Goal: Transaction & Acquisition: Purchase product/service

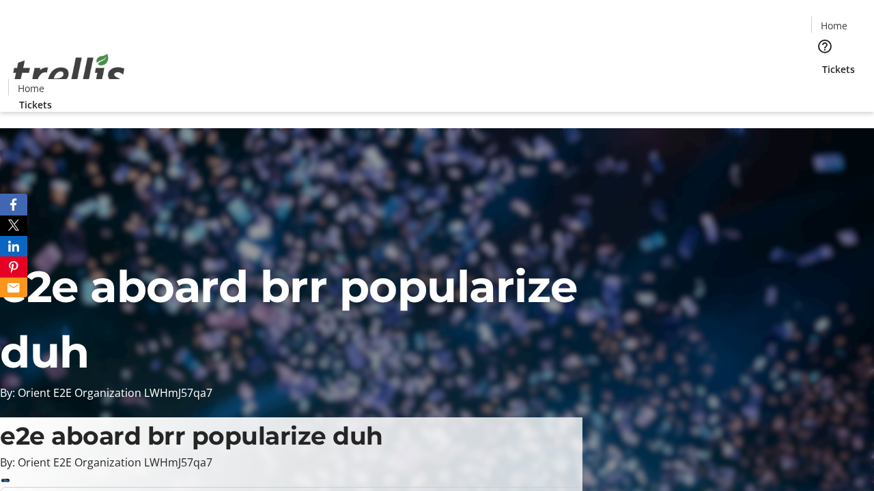
click at [822, 62] on span "Tickets" at bounding box center [838, 69] width 33 height 14
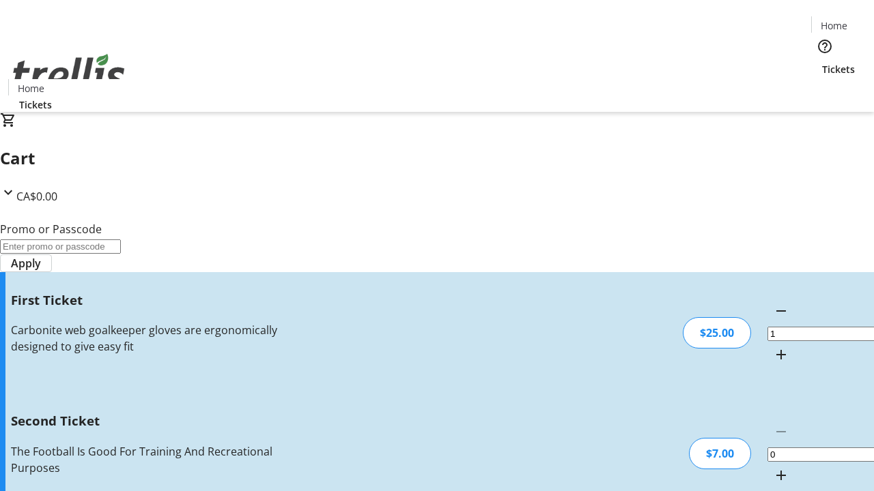
click at [773, 468] on mat-icon "Increment by one" at bounding box center [781, 476] width 16 height 16
type input "2"
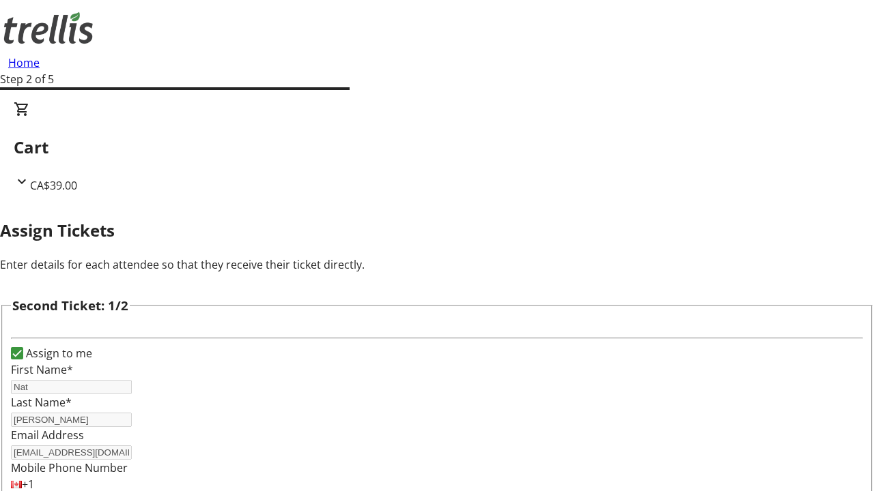
type input "Nat"
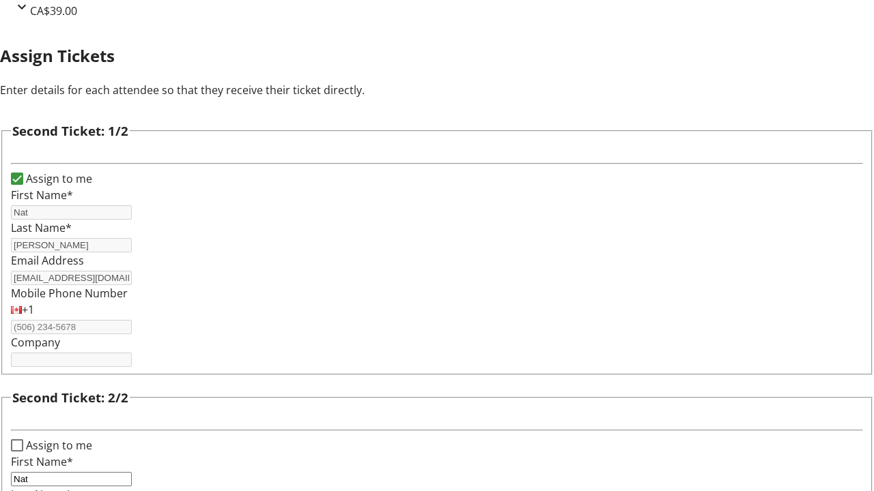
type input "[PERSON_NAME]"
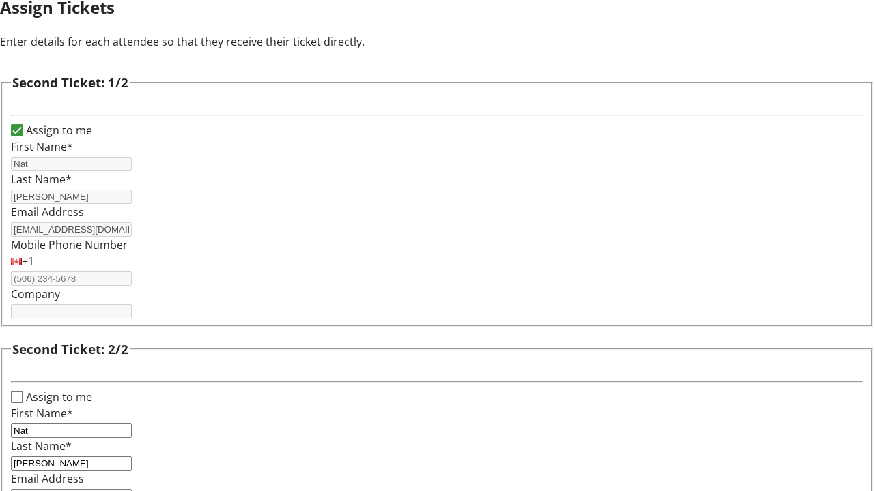
type input "[EMAIL_ADDRESS][DOMAIN_NAME]"
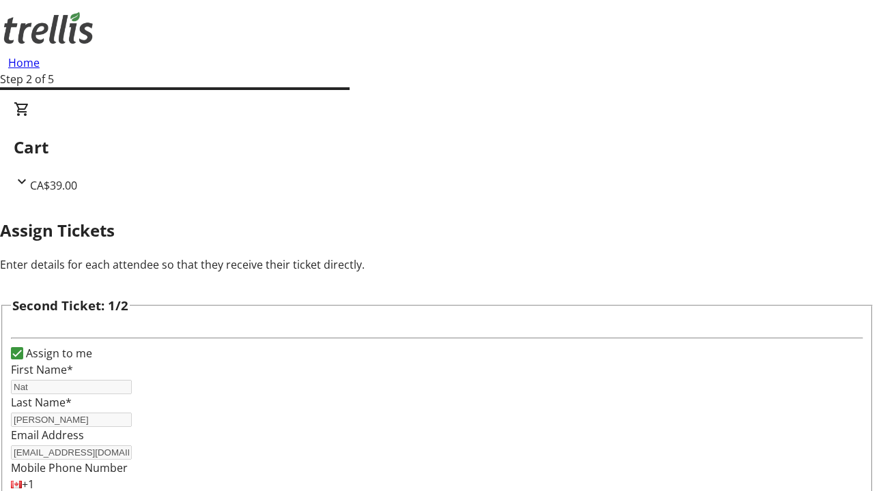
scroll to position [160, 0]
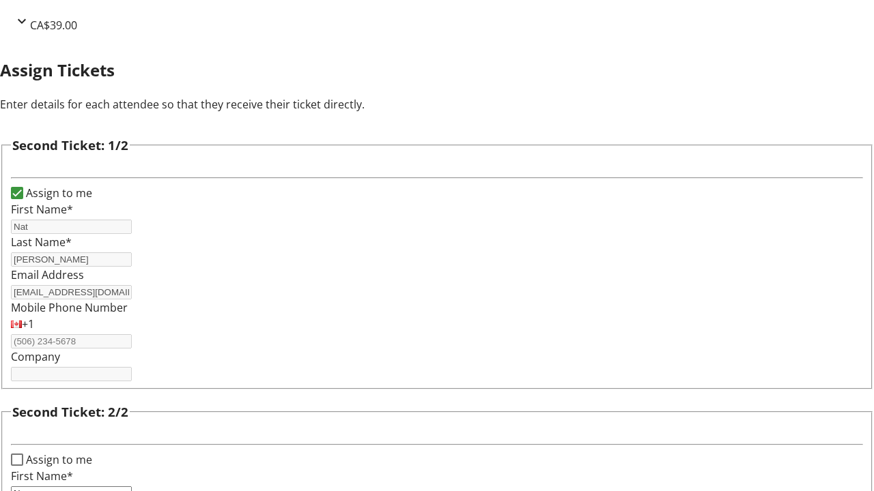
type input "Name"
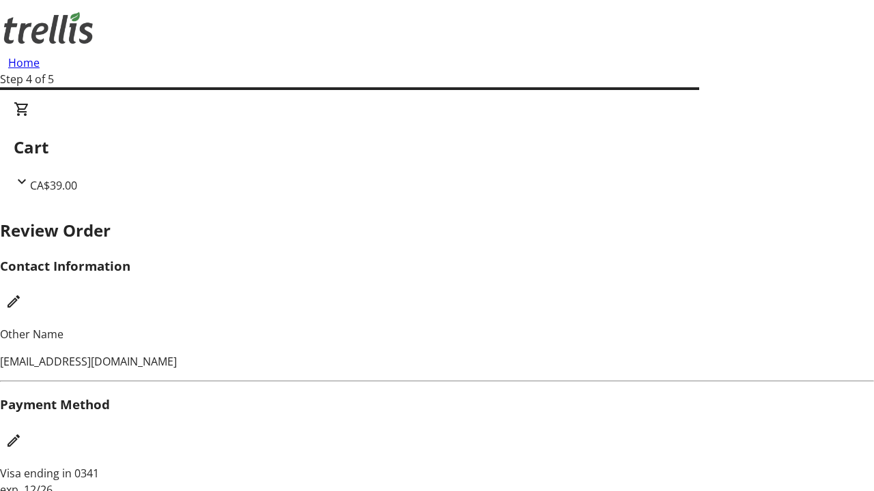
click at [22, 433] on mat-icon "Edit Payment Method" at bounding box center [13, 441] width 16 height 16
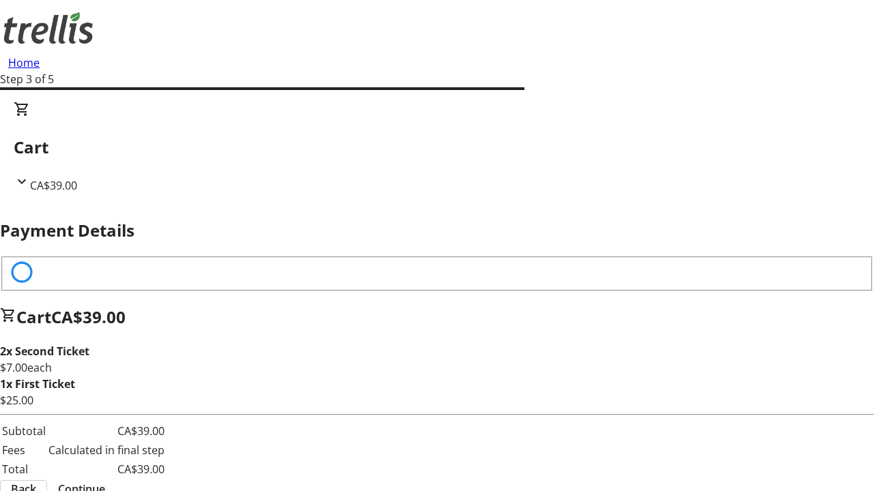
click at [105, 481] on span "Continue" at bounding box center [81, 489] width 47 height 16
